Goal: Information Seeking & Learning: Check status

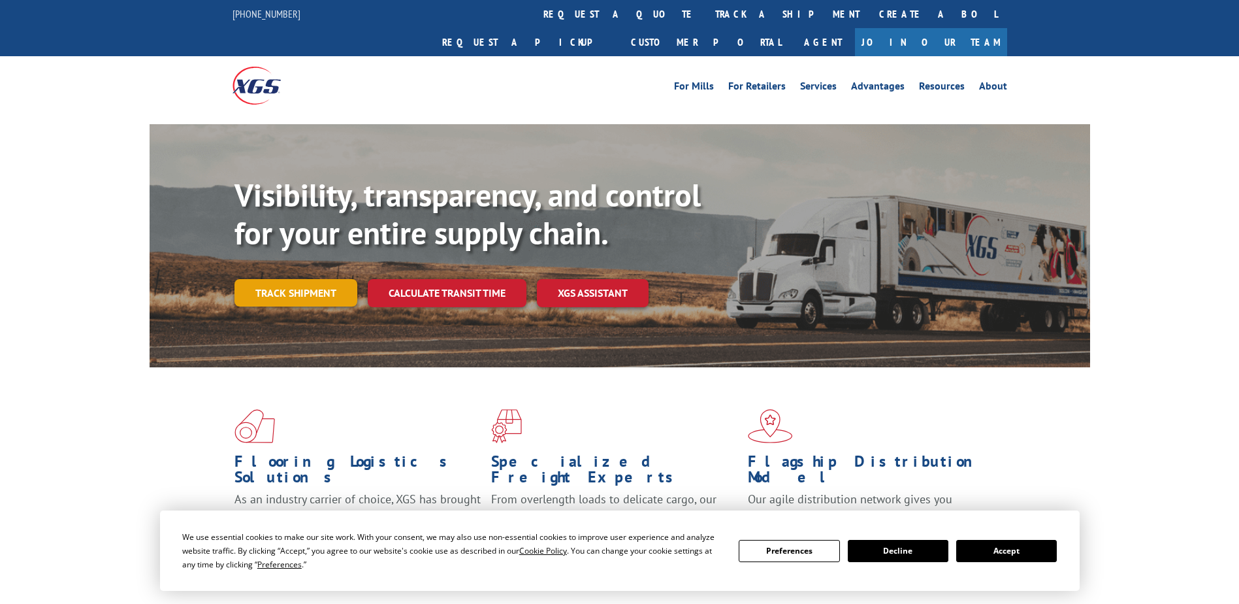
click at [299, 279] on link "Track shipment" at bounding box center [296, 292] width 123 height 27
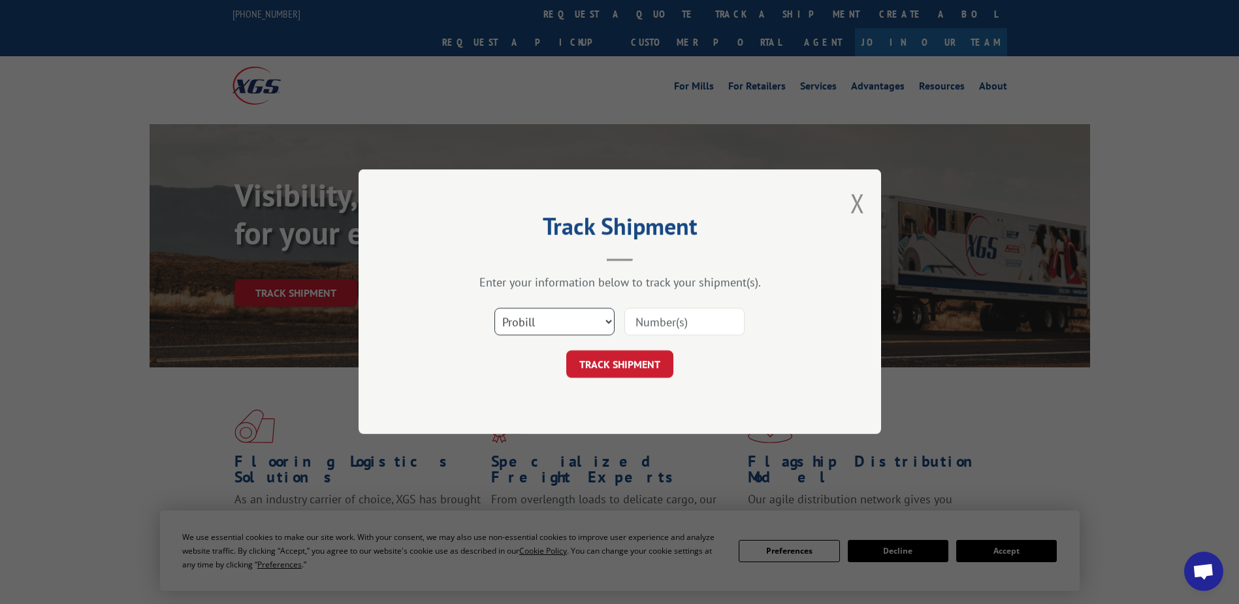
click at [585, 325] on select "Select category... Probill BOL PO" at bounding box center [555, 321] width 120 height 27
select select "bol"
click at [495, 308] on select "Select category... Probill BOL PO" at bounding box center [555, 321] width 120 height 27
drag, startPoint x: 695, startPoint y: 322, endPoint x: 612, endPoint y: 325, distance: 83.0
click at [695, 322] on input at bounding box center [685, 321] width 120 height 27
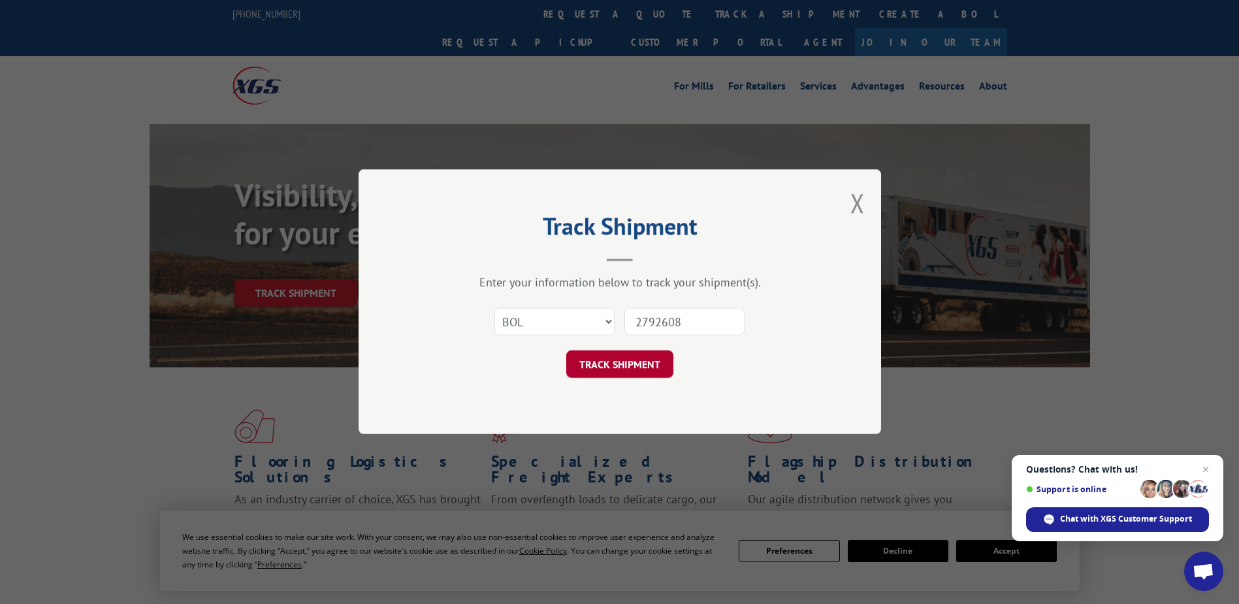
type input "2792608"
click at [615, 352] on button "TRACK SHIPMENT" at bounding box center [619, 364] width 107 height 27
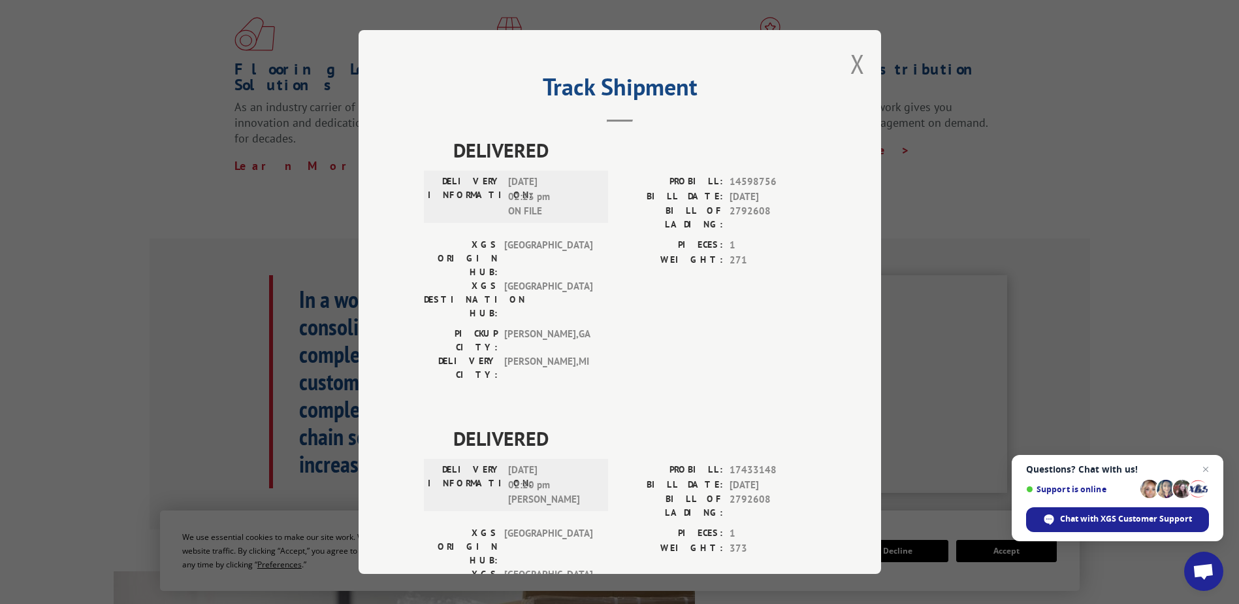
scroll to position [45, 0]
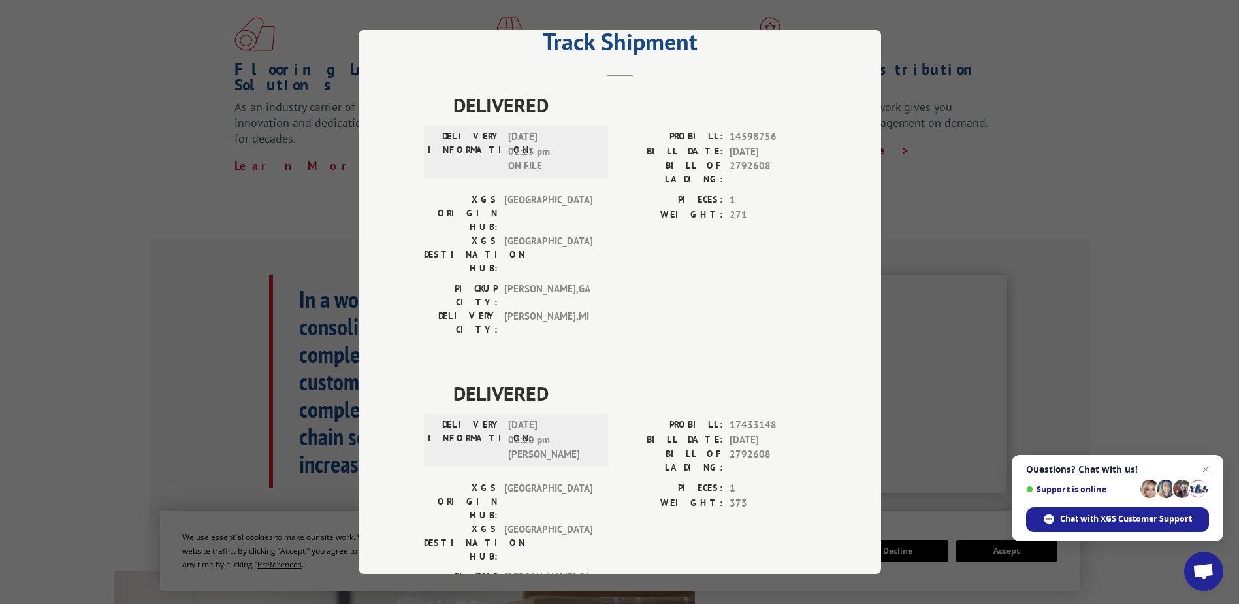
click at [630, 481] on label "PIECES:" at bounding box center [671, 488] width 103 height 15
drag, startPoint x: 630, startPoint y: 404, endPoint x: 625, endPoint y: 416, distance: 13.2
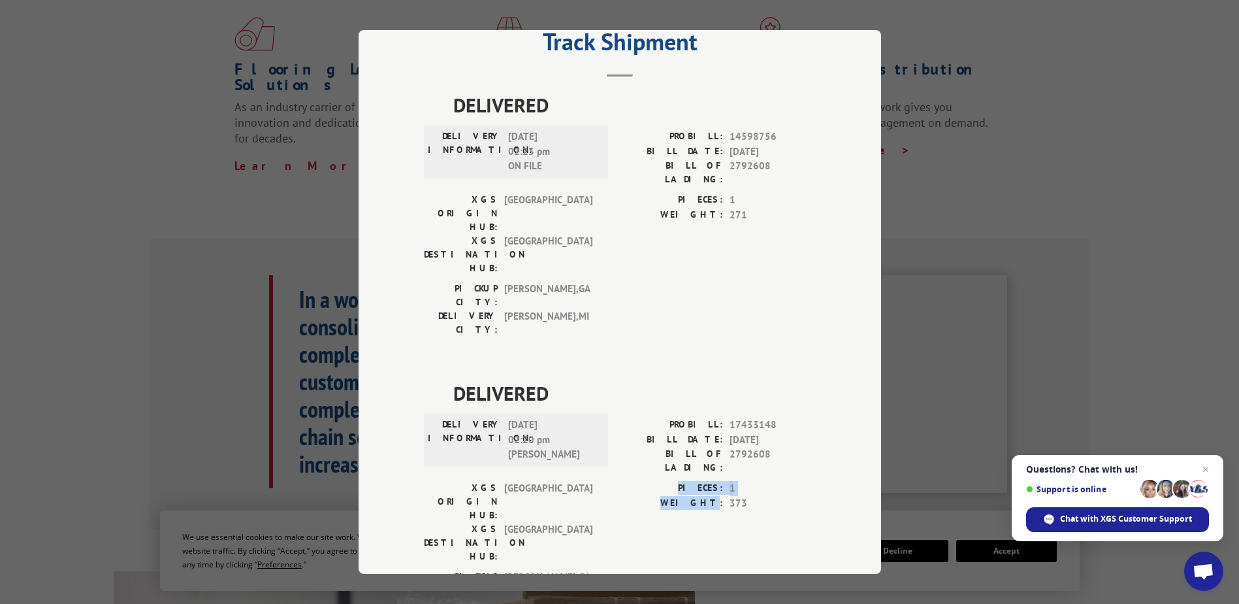
click at [625, 481] on div "PIECES: 1 WEIGHT: 373" at bounding box center [718, 495] width 196 height 29
drag, startPoint x: 625, startPoint y: 416, endPoint x: 596, endPoint y: 493, distance: 81.9
click at [596, 493] on div "DELIVERED DELIVERY INFORMATION: [DATE] 02:23 pm ON FILE PROBILL: 14598756 BILL …" at bounding box center [620, 378] width 392 height 576
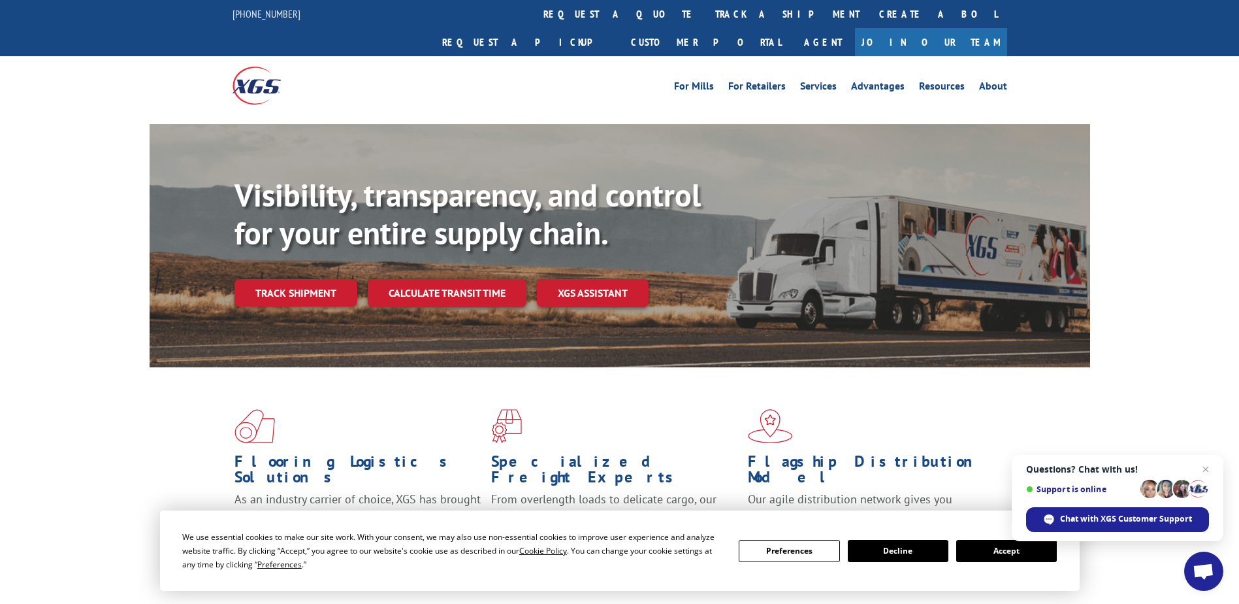
drag, startPoint x: 319, startPoint y: 269, endPoint x: 318, endPoint y: 288, distance: 19.6
click at [319, 279] on link "Track shipment" at bounding box center [296, 292] width 123 height 27
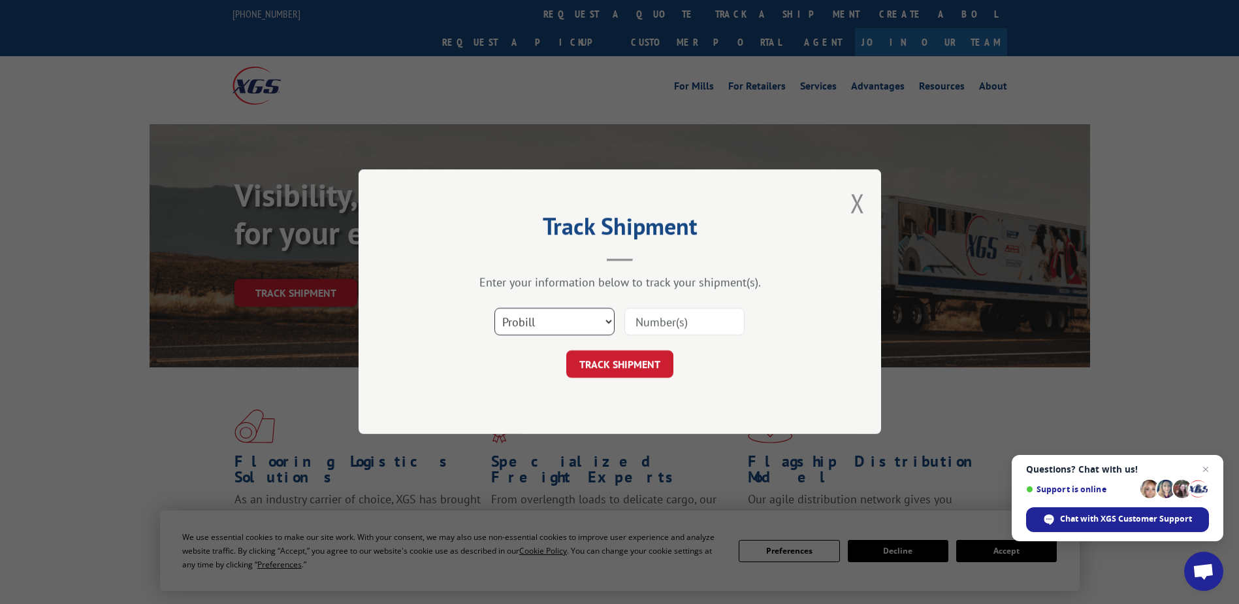
click at [517, 329] on select "Select category... Probill BOL PO" at bounding box center [555, 321] width 120 height 27
select select "bol"
click at [495, 308] on select "Select category... Probill BOL PO" at bounding box center [555, 321] width 120 height 27
click at [708, 307] on div at bounding box center [685, 322] width 120 height 30
drag, startPoint x: 670, startPoint y: 299, endPoint x: 675, endPoint y: 310, distance: 12.0
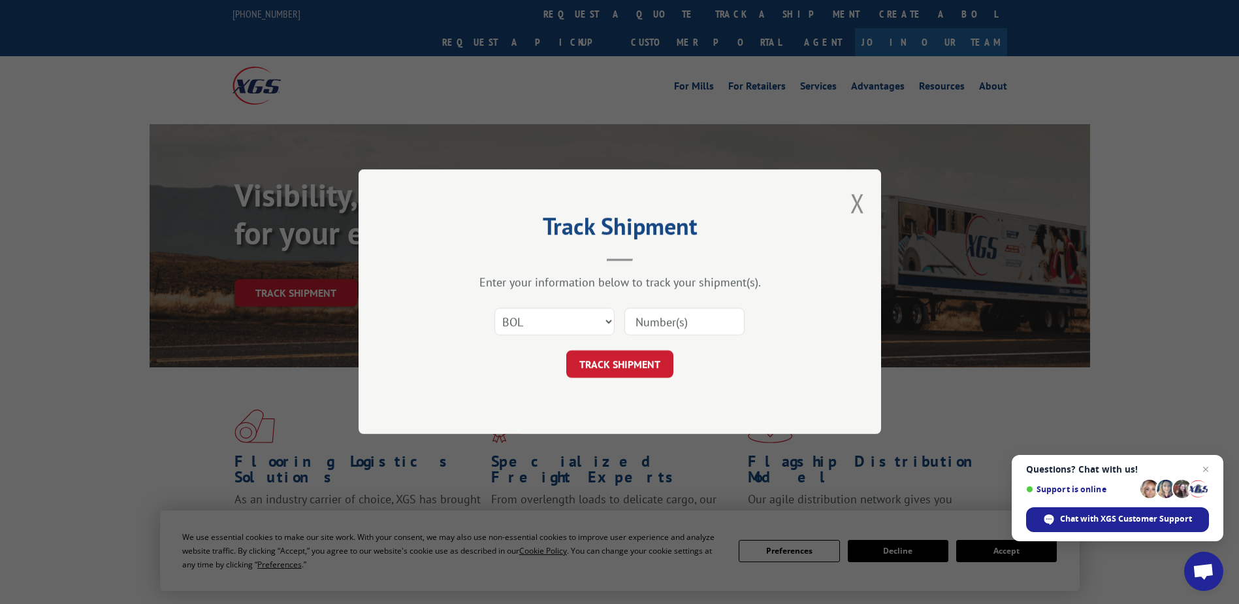
click at [670, 305] on div "Enter your information below to track your shipment(s). Select category... Prob…" at bounding box center [620, 326] width 392 height 103
click at [676, 310] on input at bounding box center [685, 321] width 120 height 27
type input "2792608"
click at [655, 367] on button "TRACK SHIPMENT" at bounding box center [619, 364] width 107 height 27
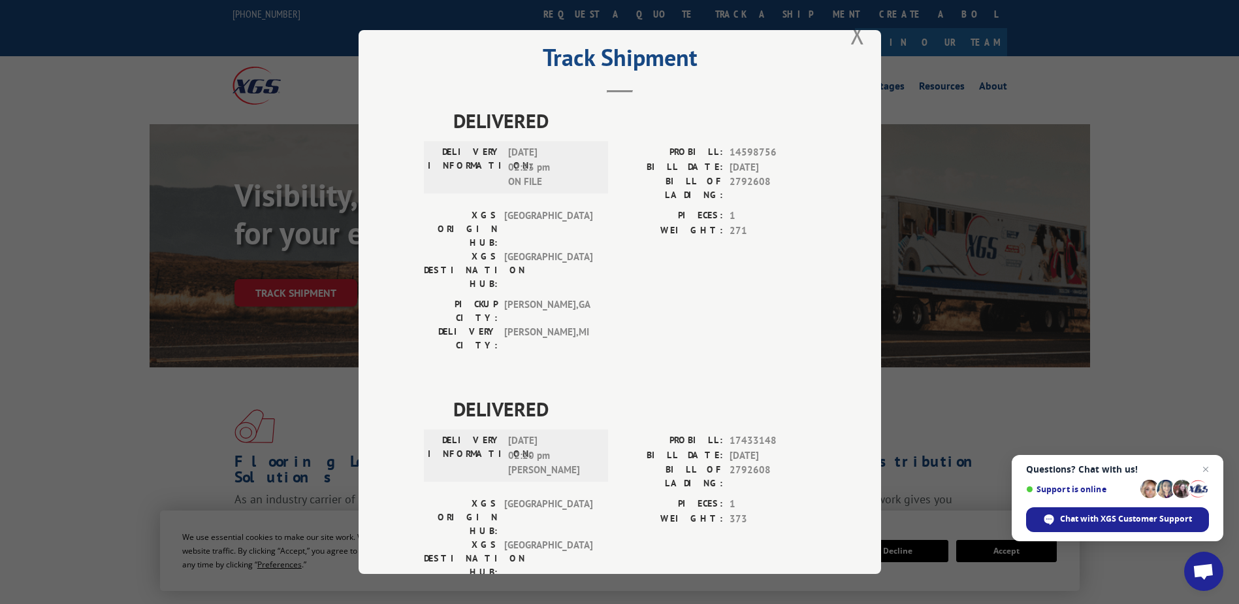
scroll to position [45, 0]
